Goal: Task Accomplishment & Management: Manage account settings

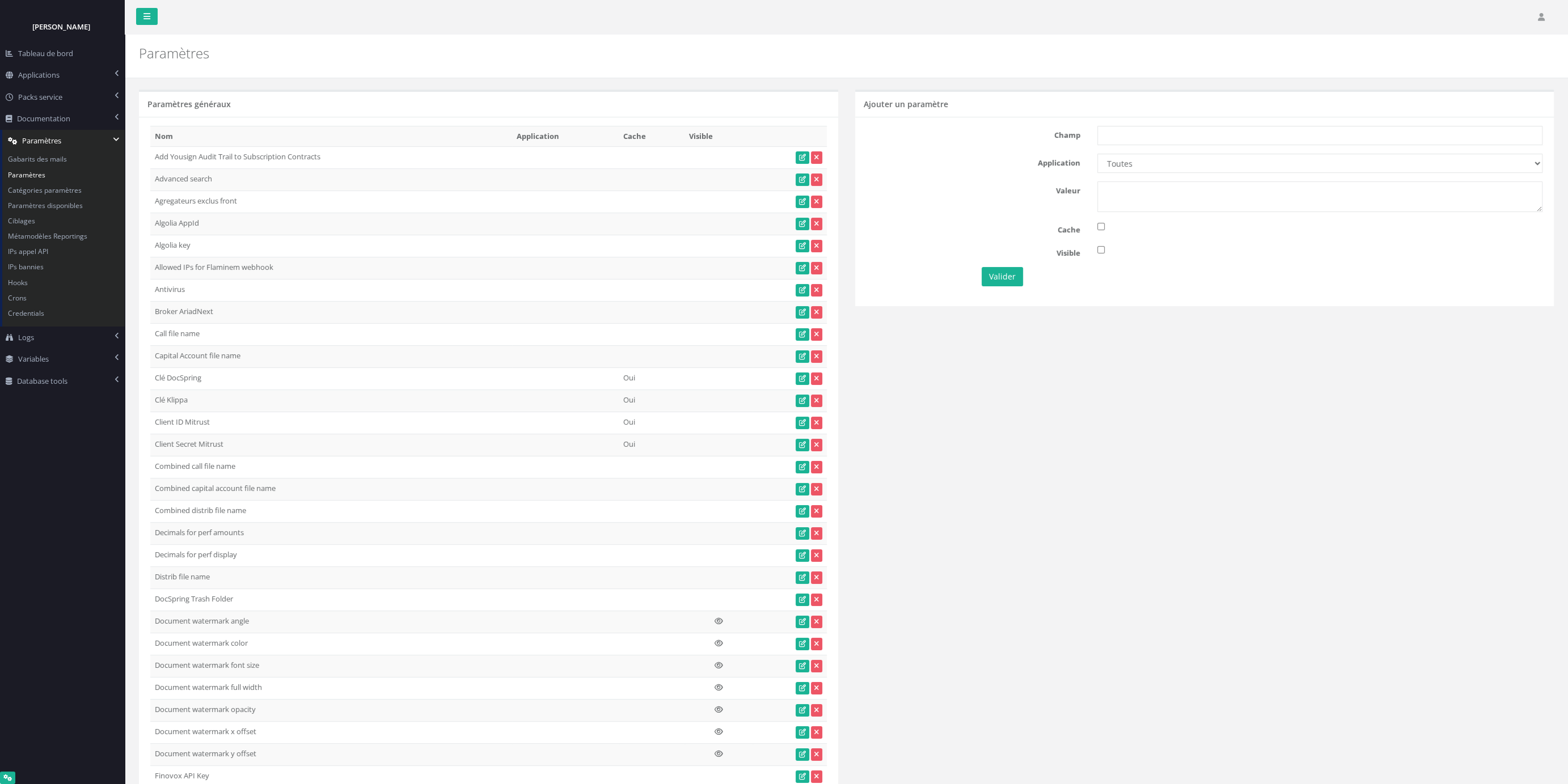
click at [1090, 302] on div "Champ Application Toutes Aloe Private Equity Alpin Capital API Access to My DB …" at bounding box center [1205, 211] width 699 height 189
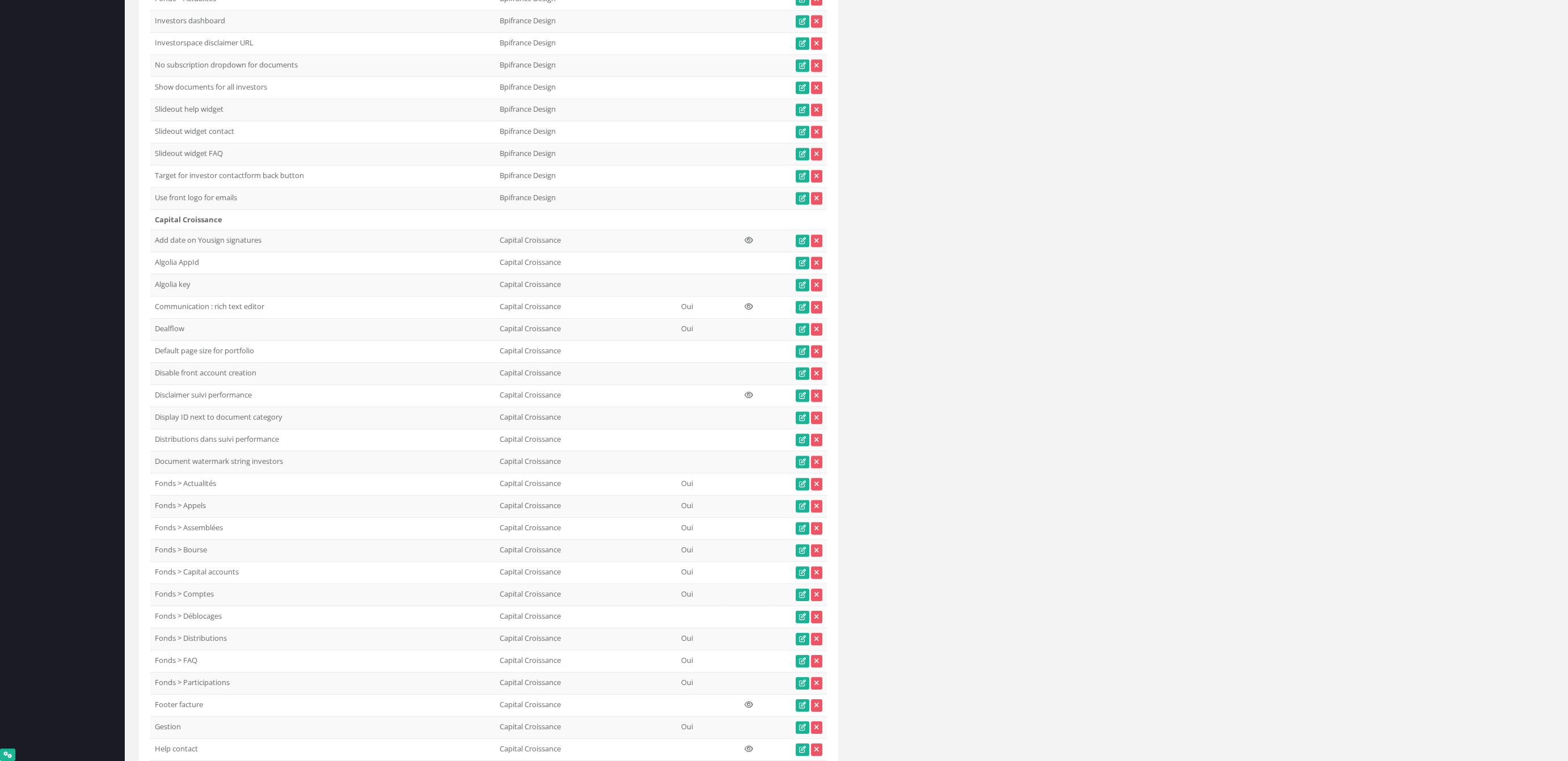
scroll to position [5121, 0]
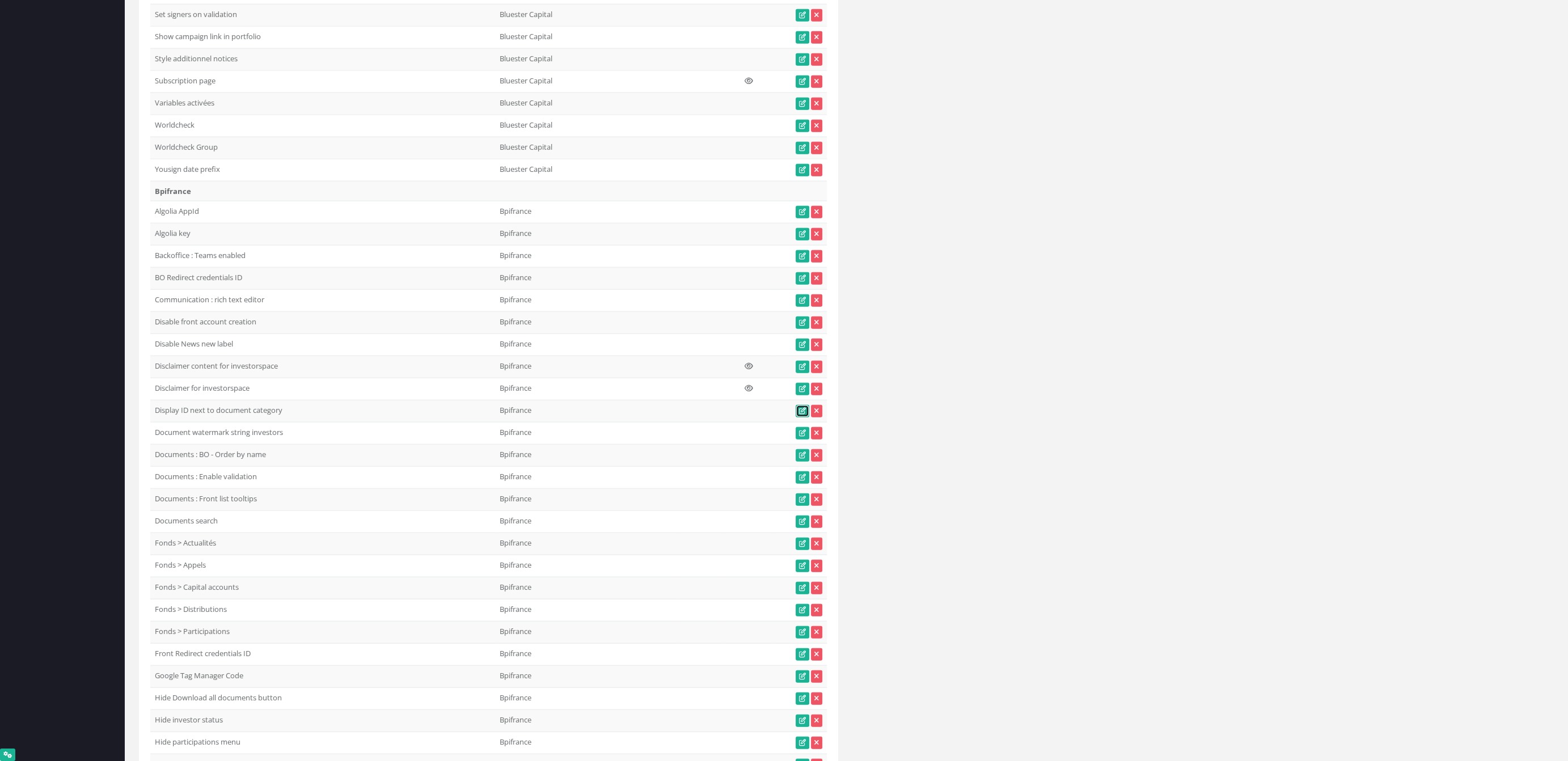
click at [804, 408] on icon at bounding box center [802, 411] width 7 height 7
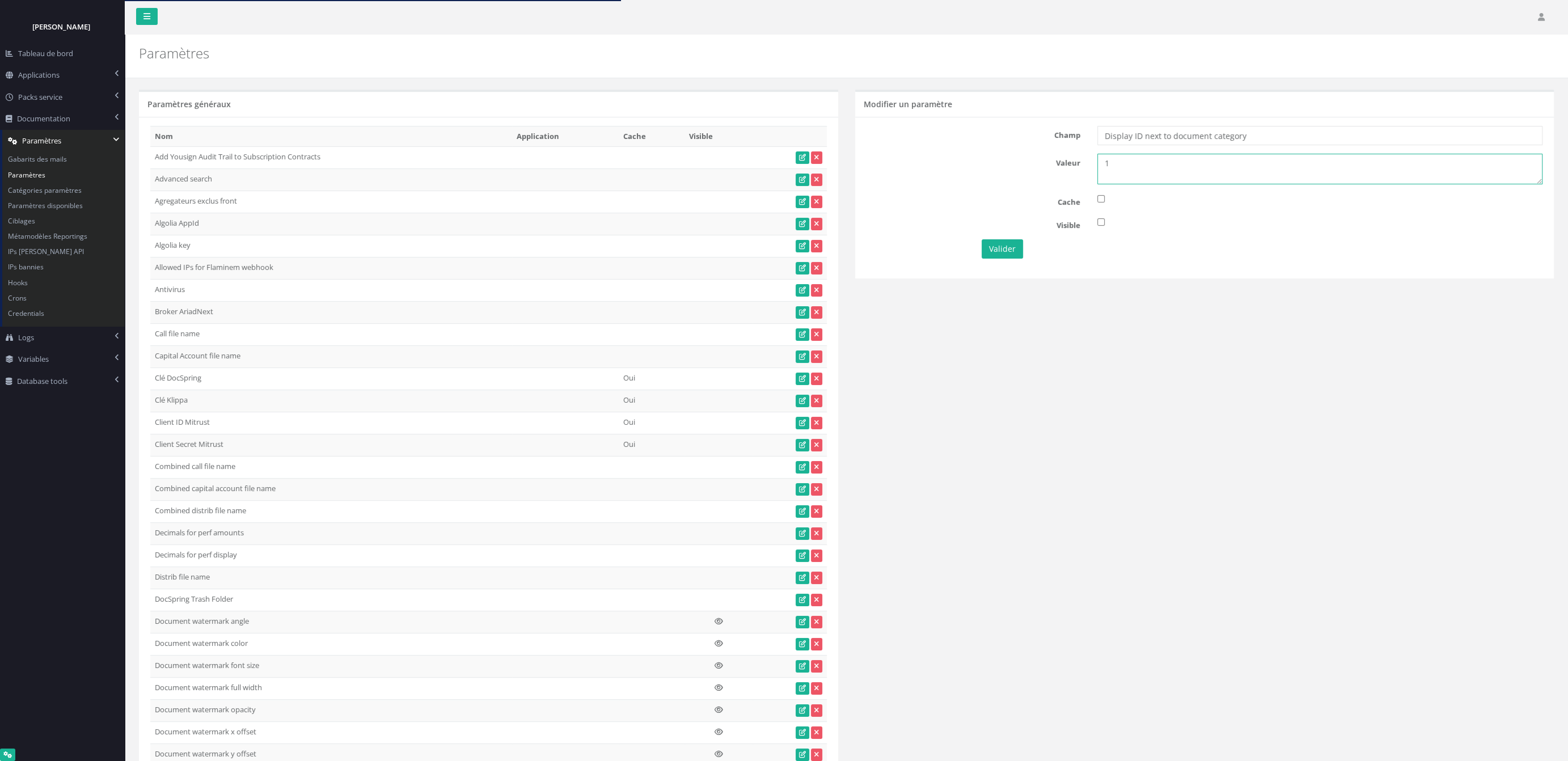
drag, startPoint x: 1113, startPoint y: 168, endPoint x: 1054, endPoint y: 166, distance: 59.0
click at [1097, 166] on textarea "1" at bounding box center [1320, 169] width 445 height 30
type textarea "0"
click at [987, 258] on div "Champ Display ID next to document category Valeur 1 Cache Visible Valider" at bounding box center [1205, 197] width 699 height 161
click at [993, 254] on button "Valider" at bounding box center [1003, 249] width 41 height 19
